Goal: Information Seeking & Learning: Learn about a topic

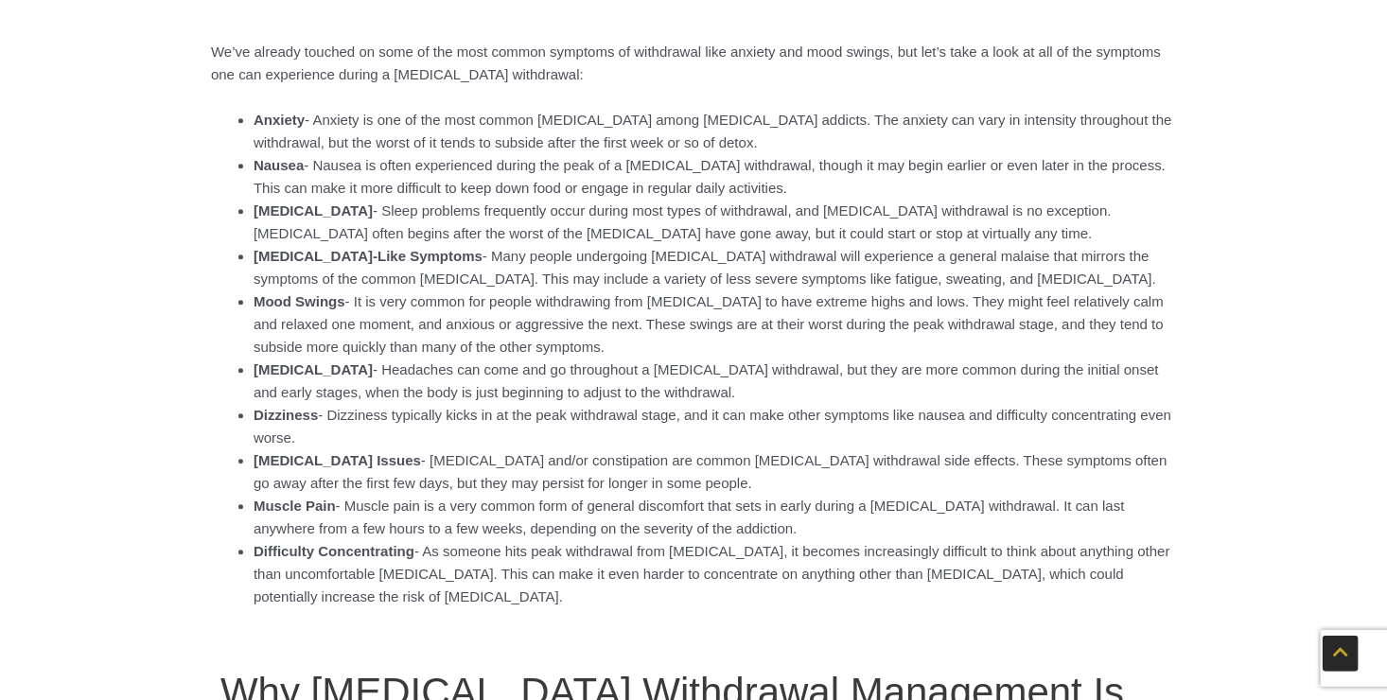
scroll to position [2176, 0]
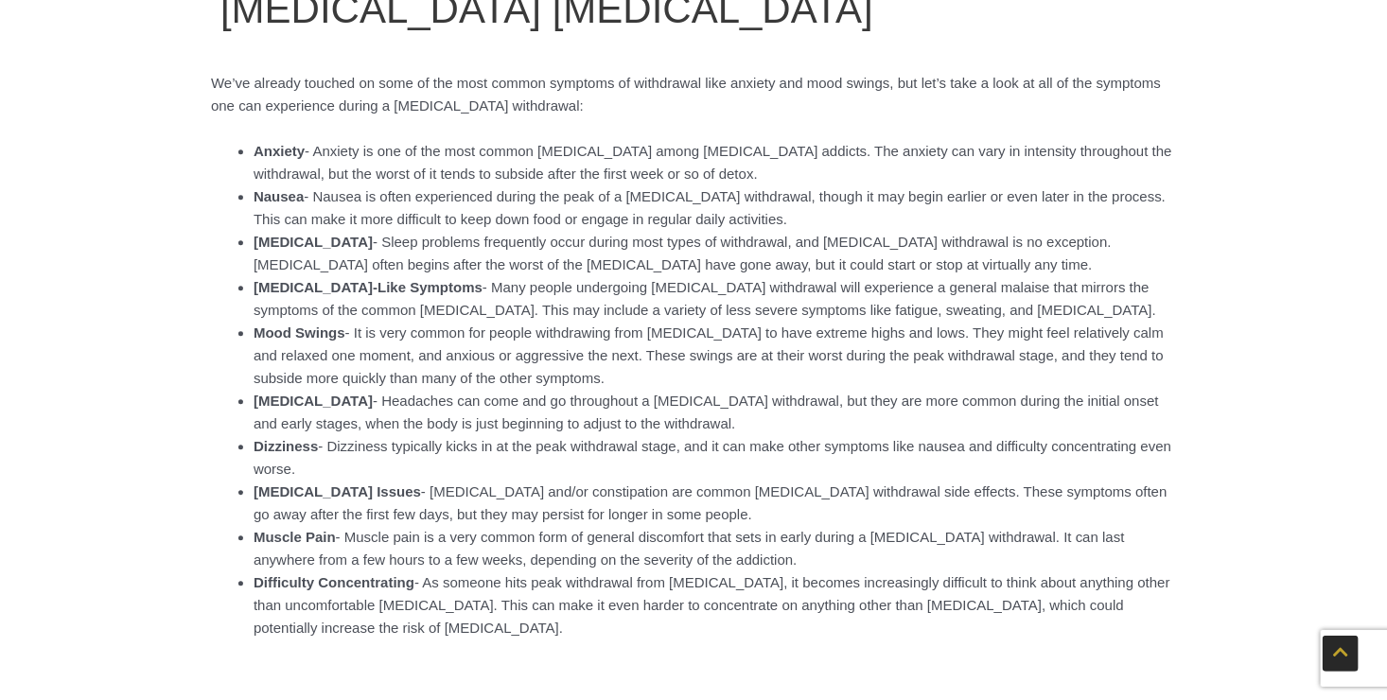
click at [901, 428] on li "[MEDICAL_DATA] - Headaches can come and go throughout a [MEDICAL_DATA] withdraw…" at bounding box center [715, 412] width 923 height 45
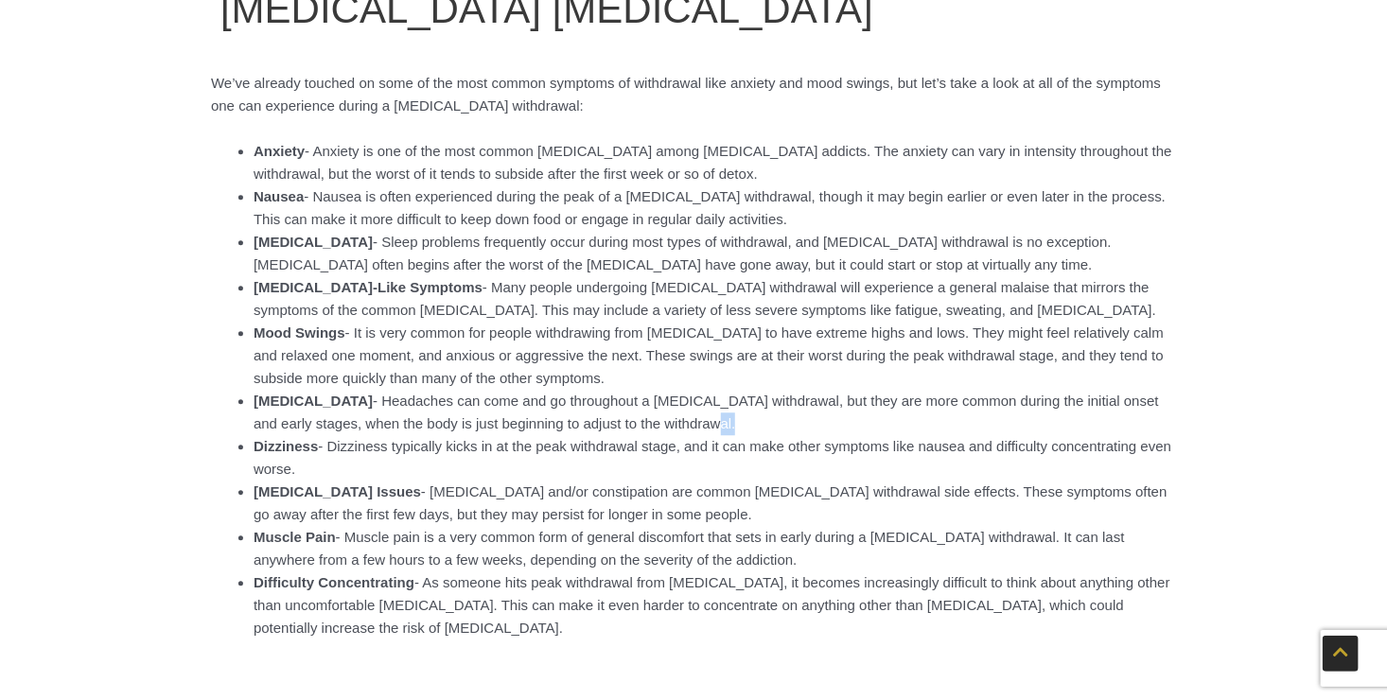
click at [901, 428] on li "[MEDICAL_DATA] - Headaches can come and go throughout a [MEDICAL_DATA] withdraw…" at bounding box center [715, 412] width 923 height 45
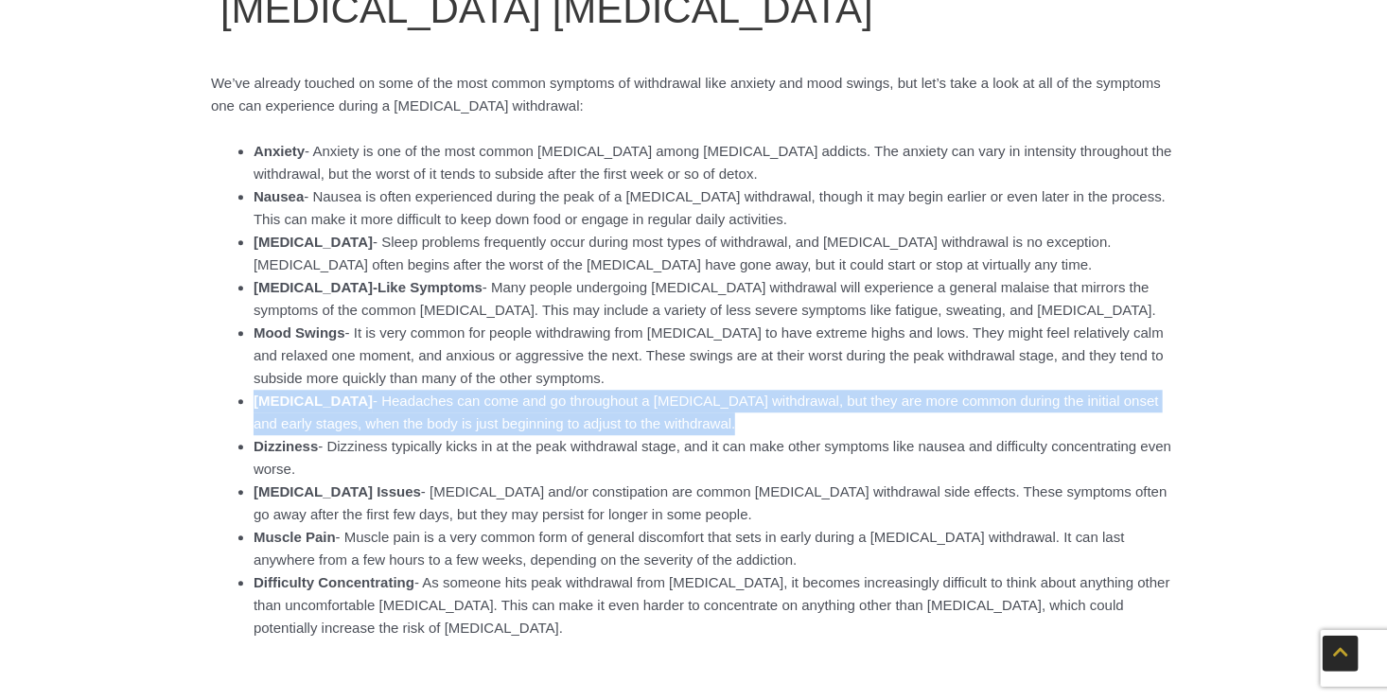
click at [901, 428] on li "[MEDICAL_DATA] - Headaches can come and go throughout a [MEDICAL_DATA] withdraw…" at bounding box center [715, 412] width 923 height 45
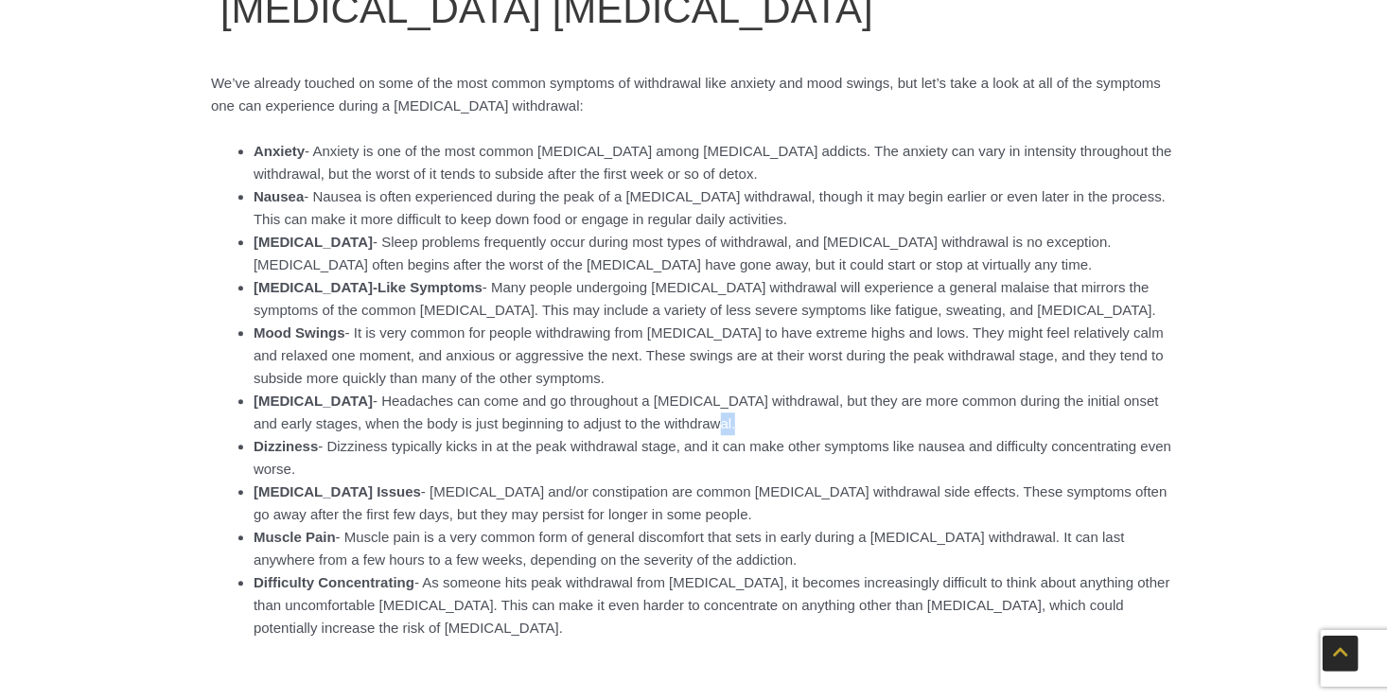
click at [901, 428] on li "[MEDICAL_DATA] - Headaches can come and go throughout a [MEDICAL_DATA] withdraw…" at bounding box center [715, 412] width 923 height 45
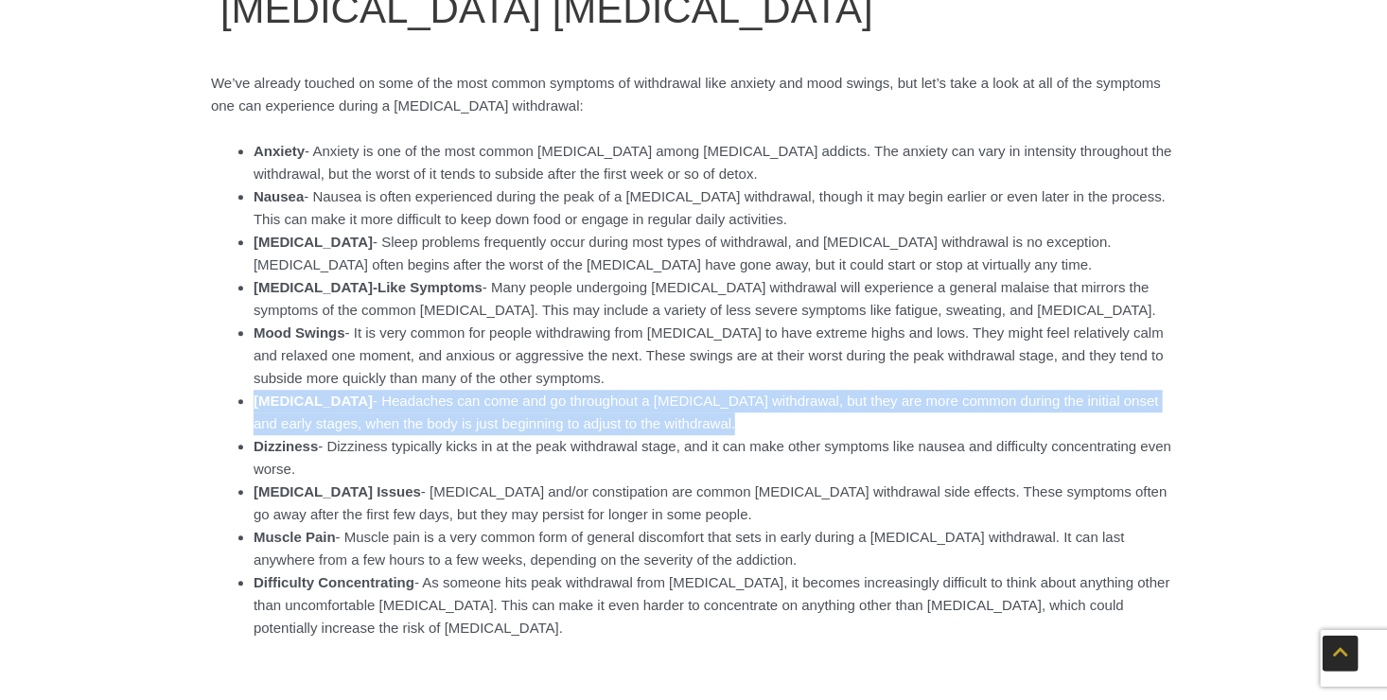
click at [901, 428] on li "[MEDICAL_DATA] - Headaches can come and go throughout a [MEDICAL_DATA] withdraw…" at bounding box center [715, 412] width 923 height 45
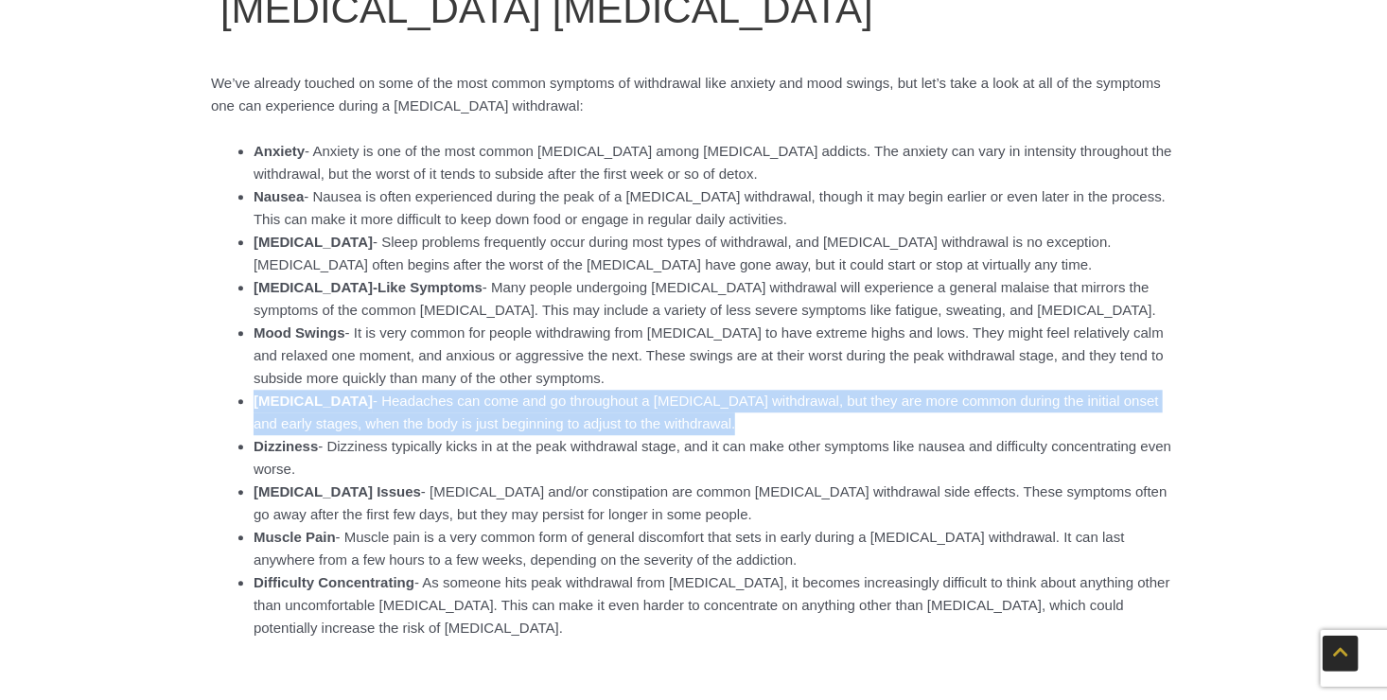
click at [901, 428] on li "[MEDICAL_DATA] - Headaches can come and go throughout a [MEDICAL_DATA] withdraw…" at bounding box center [715, 412] width 923 height 45
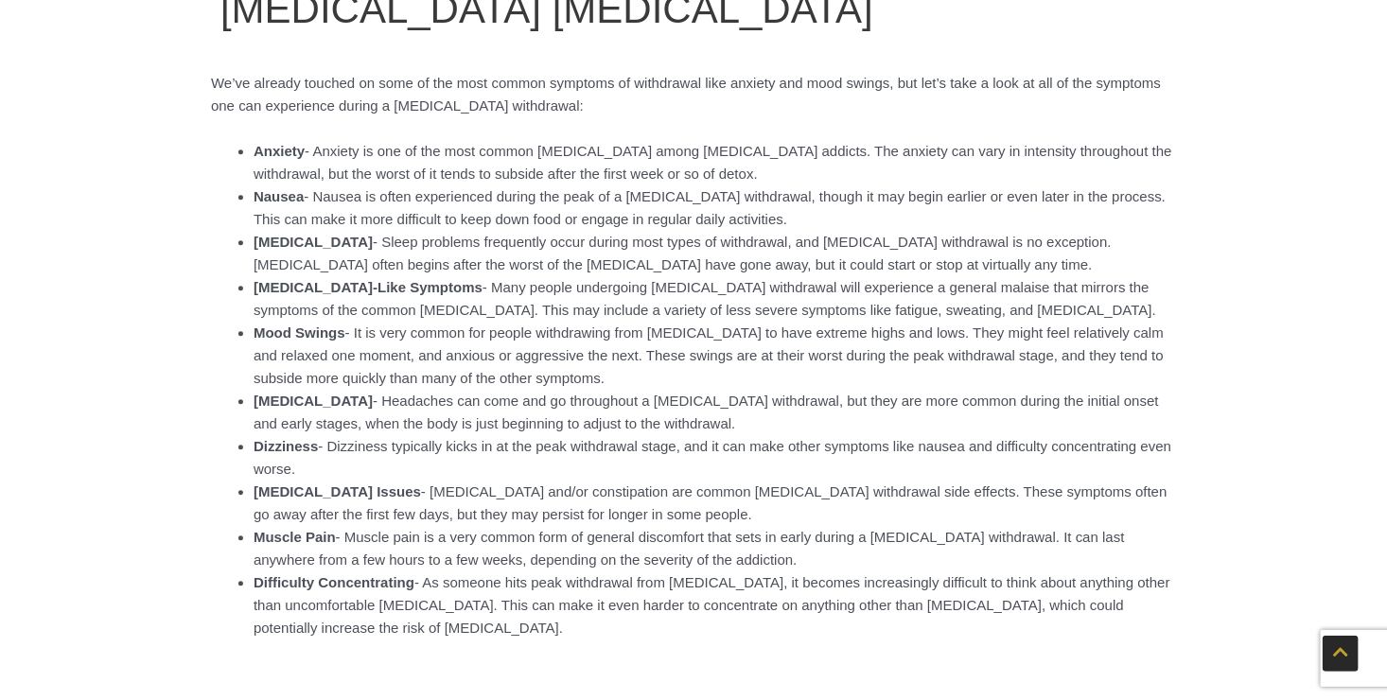
click at [901, 428] on li "[MEDICAL_DATA] - Headaches can come and go throughout a [MEDICAL_DATA] withdraw…" at bounding box center [715, 412] width 923 height 45
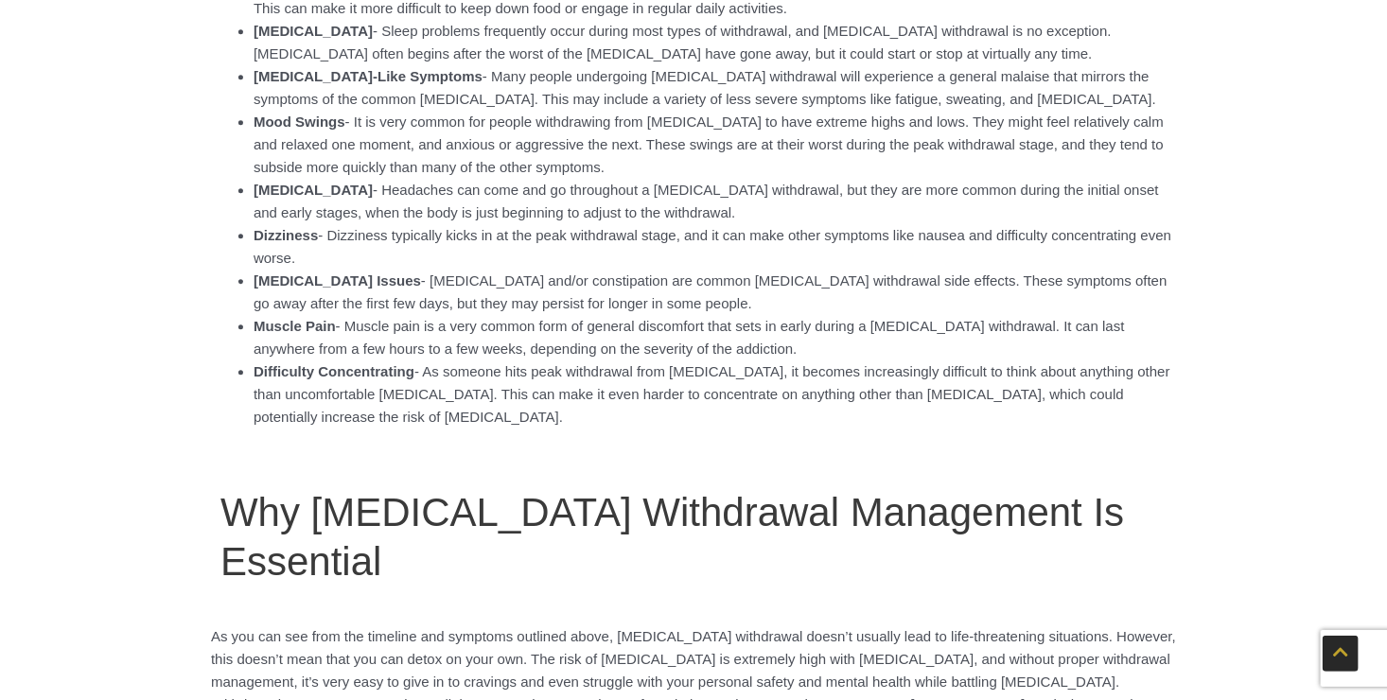
scroll to position [2649, 0]
